Goal: Communication & Community: Share content

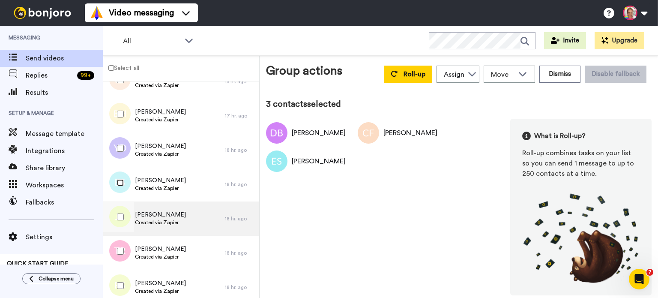
scroll to position [228, 0]
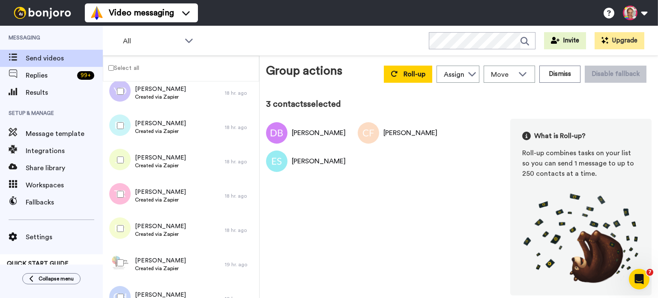
click at [122, 155] on div at bounding box center [118, 160] width 31 height 30
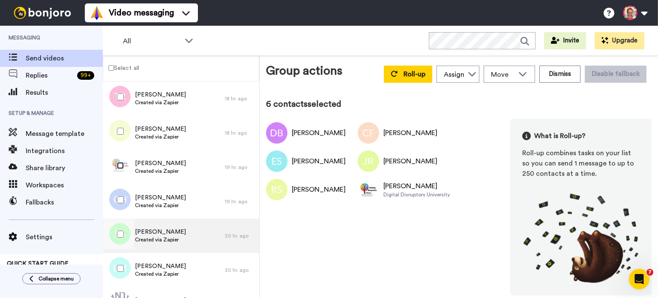
scroll to position [343, 0]
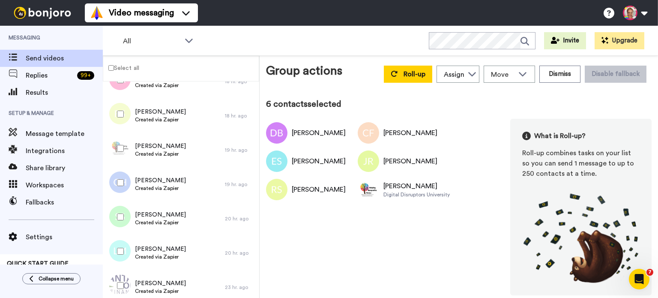
click at [124, 182] on div at bounding box center [118, 183] width 31 height 30
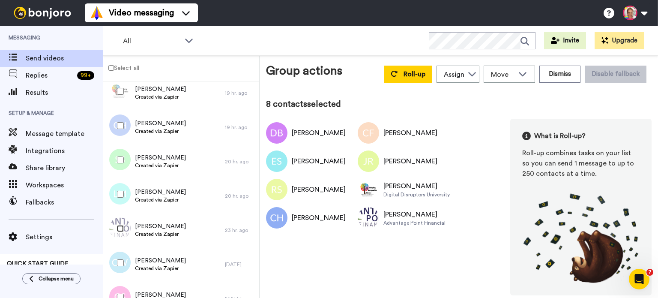
scroll to position [514, 0]
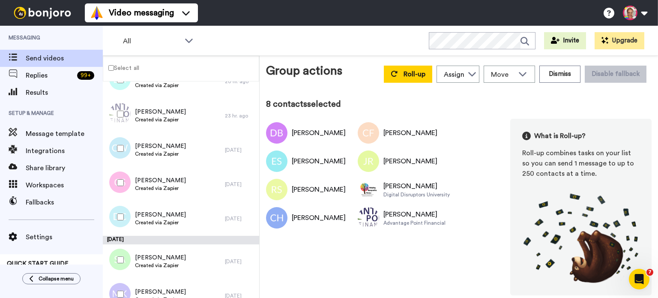
click at [124, 181] on div at bounding box center [118, 183] width 31 height 30
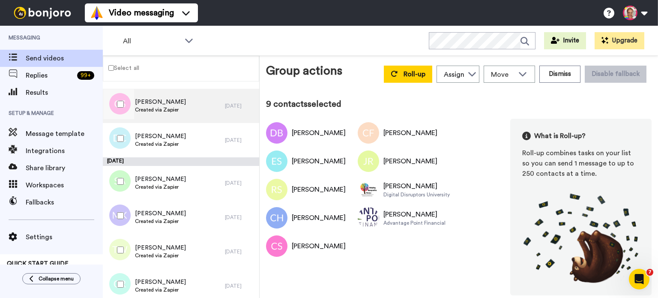
scroll to position [628, 0]
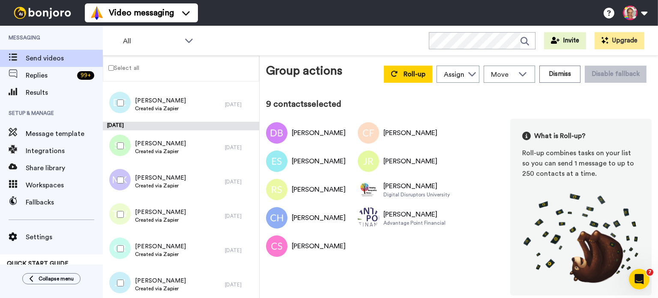
click at [122, 108] on div at bounding box center [118, 103] width 31 height 30
click at [118, 141] on div at bounding box center [118, 146] width 31 height 30
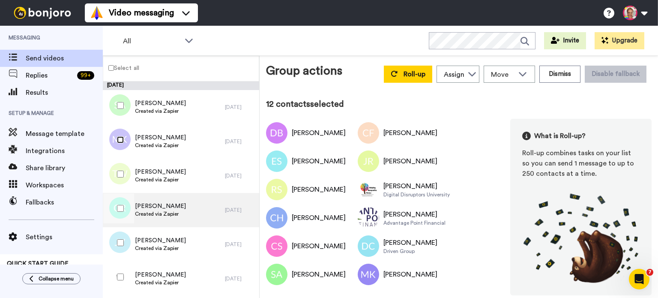
scroll to position [743, 0]
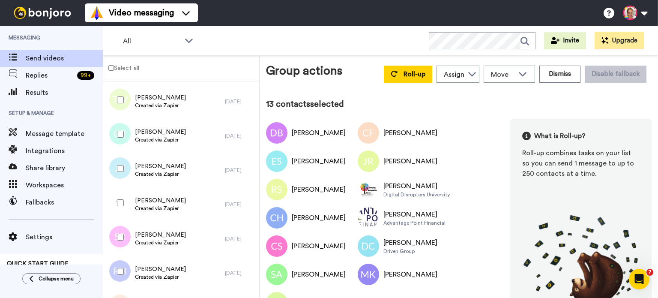
click at [117, 135] on div at bounding box center [118, 134] width 31 height 30
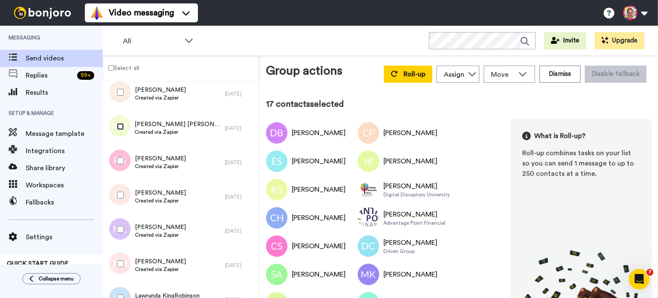
scroll to position [971, 0]
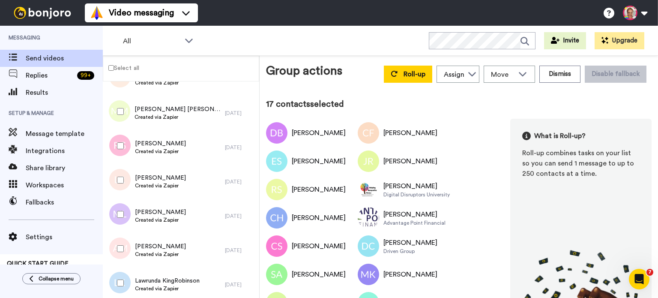
click at [123, 209] on div at bounding box center [118, 214] width 31 height 30
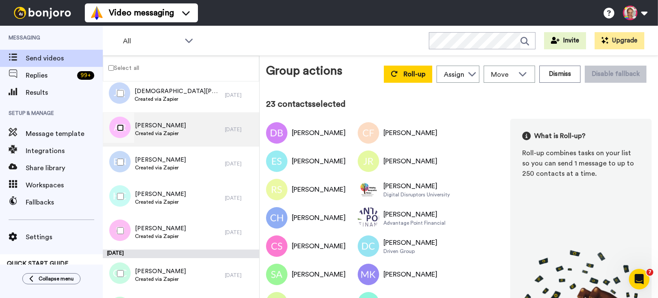
scroll to position [1314, 0]
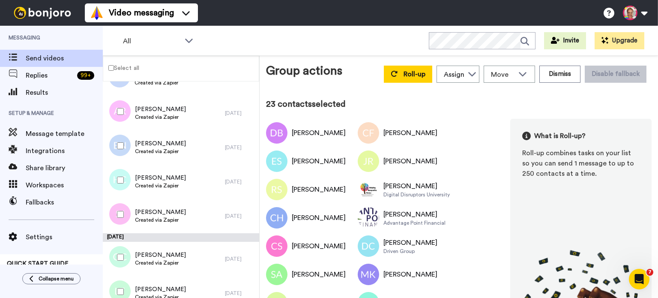
click at [124, 146] on div at bounding box center [118, 146] width 31 height 30
click at [117, 179] on div at bounding box center [118, 180] width 31 height 30
click at [122, 261] on div at bounding box center [118, 257] width 31 height 30
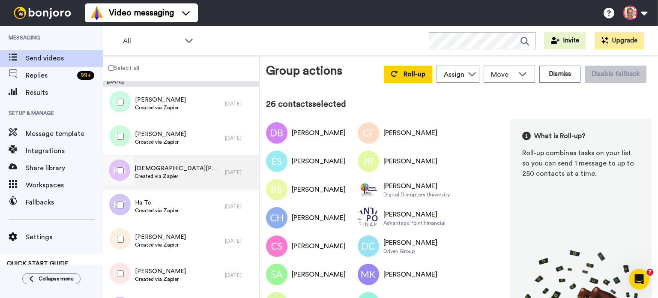
scroll to position [1486, 0]
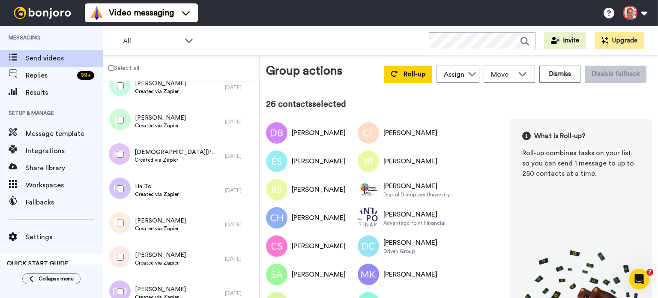
click at [119, 116] on div at bounding box center [118, 120] width 31 height 30
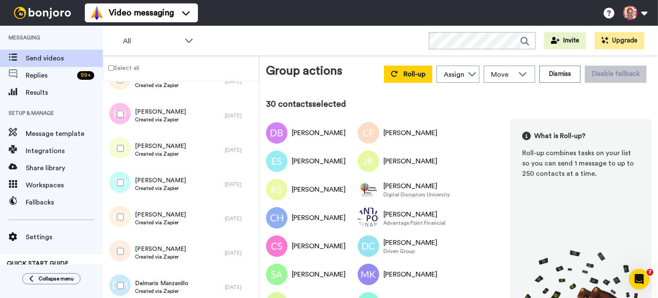
scroll to position [1886, 0]
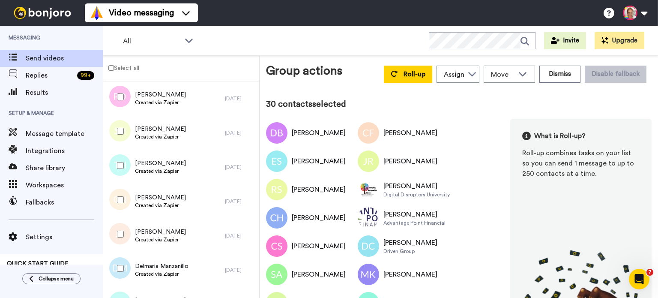
click at [121, 204] on div at bounding box center [118, 200] width 31 height 30
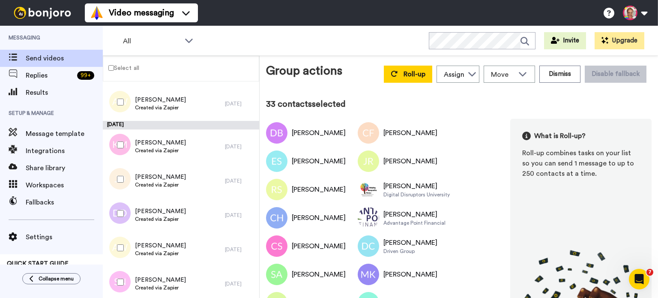
scroll to position [2171, 0]
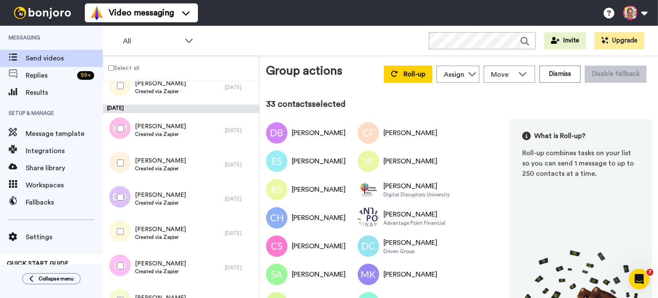
click at [124, 197] on div at bounding box center [118, 197] width 31 height 30
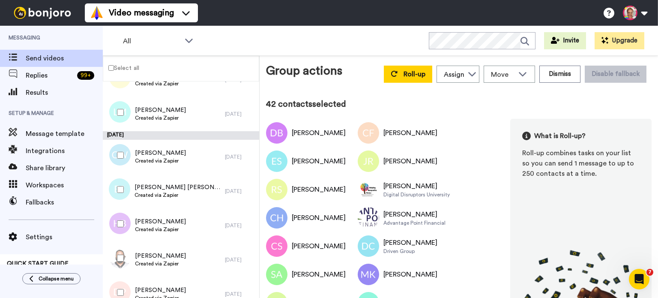
scroll to position [3695, 0]
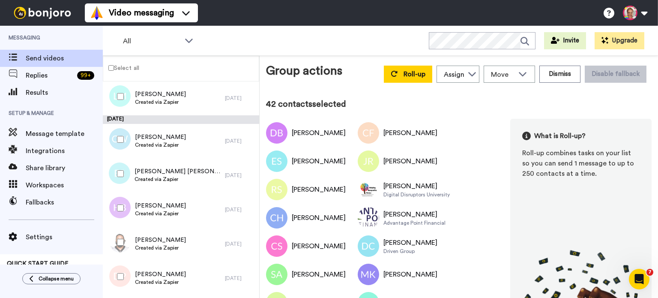
click at [116, 243] on div at bounding box center [118, 242] width 31 height 30
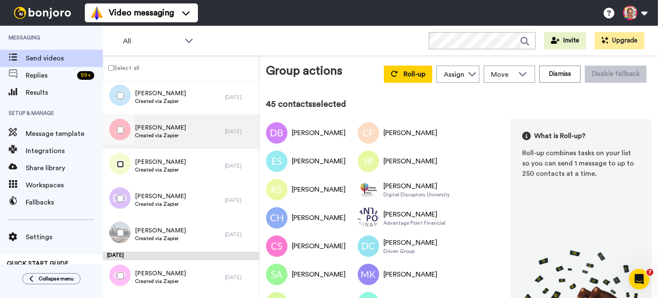
scroll to position [4038, 0]
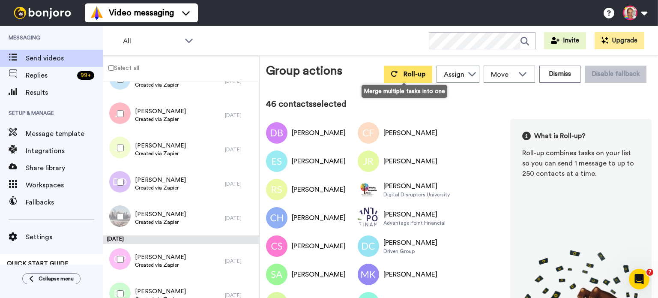
click at [384, 70] on button "Roll-up" at bounding box center [408, 74] width 48 height 17
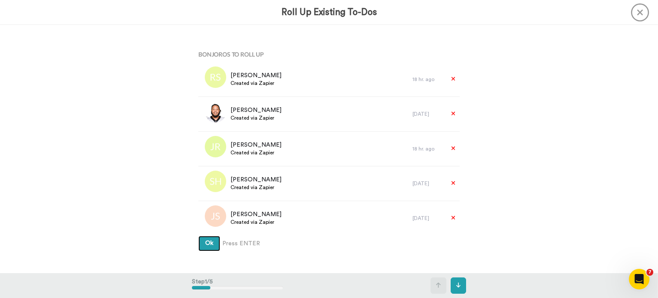
click at [211, 246] on button "Ok" at bounding box center [209, 243] width 22 height 15
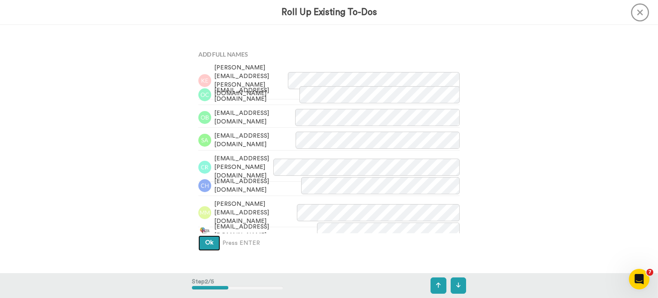
click at [207, 242] on span "Ok" at bounding box center [209, 243] width 8 height 6
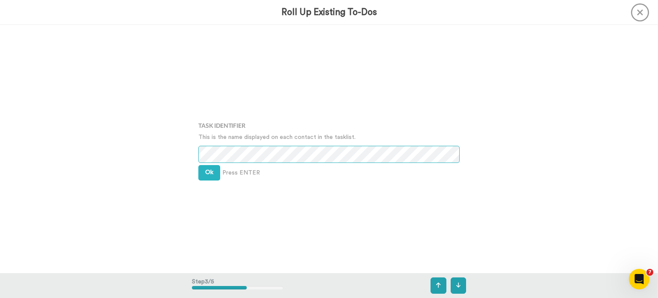
scroll to position [496, 0]
click at [213, 168] on button "Ok" at bounding box center [209, 171] width 22 height 15
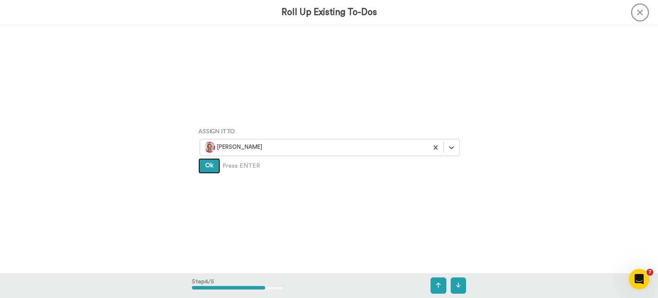
click at [213, 168] on button "Ok" at bounding box center [209, 165] width 22 height 15
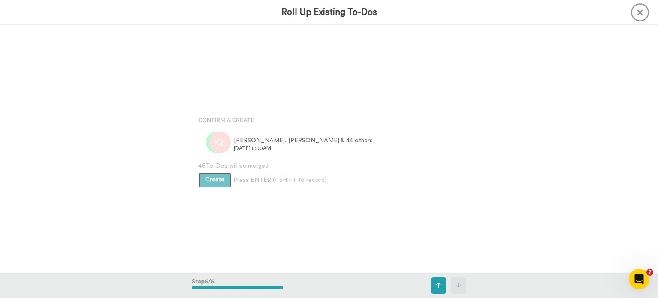
scroll to position [992, 0]
click at [210, 173] on button "Create" at bounding box center [214, 178] width 33 height 15
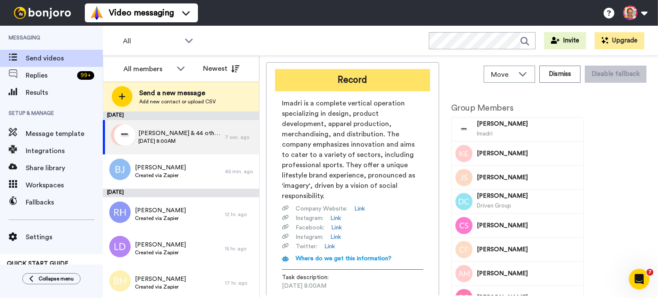
click at [356, 81] on button "Record" at bounding box center [352, 80] width 155 height 22
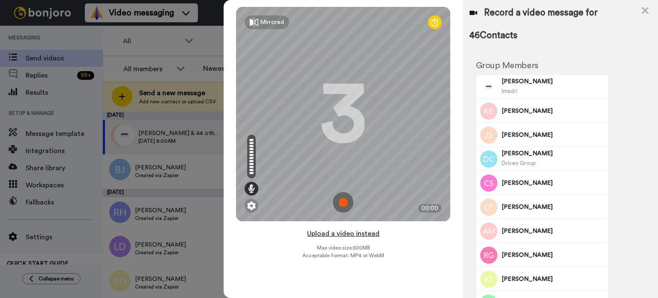
click at [338, 234] on button "Upload a video instead" at bounding box center [344, 233] width 78 height 11
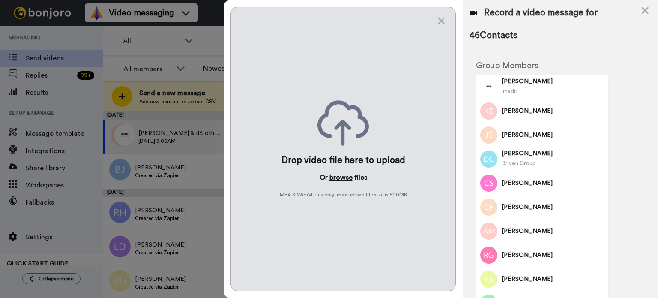
click at [346, 177] on button "browse" at bounding box center [341, 177] width 23 height 10
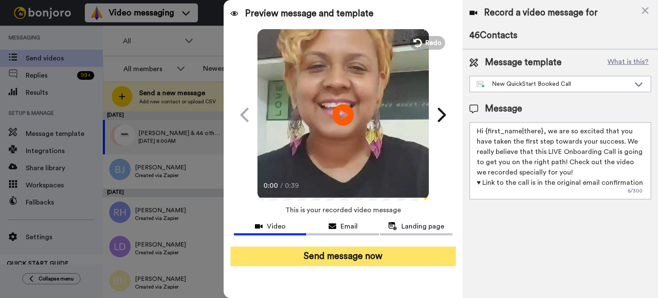
click at [397, 251] on button "Send message now" at bounding box center [343, 256] width 225 height 20
